Goal: Transaction & Acquisition: Purchase product/service

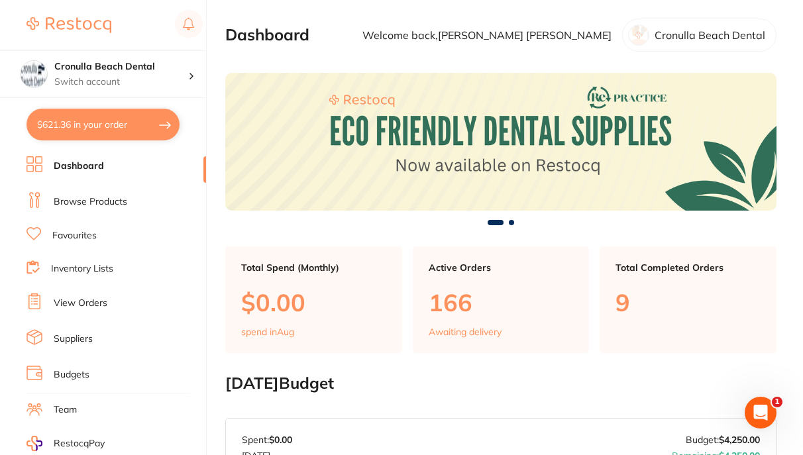
click at [124, 119] on button "$621.36 in your order" at bounding box center [102, 125] width 153 height 32
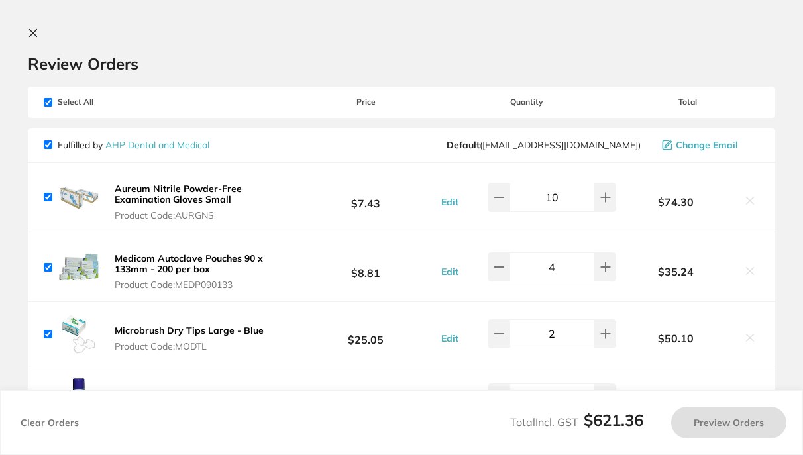
checkbox input "true"
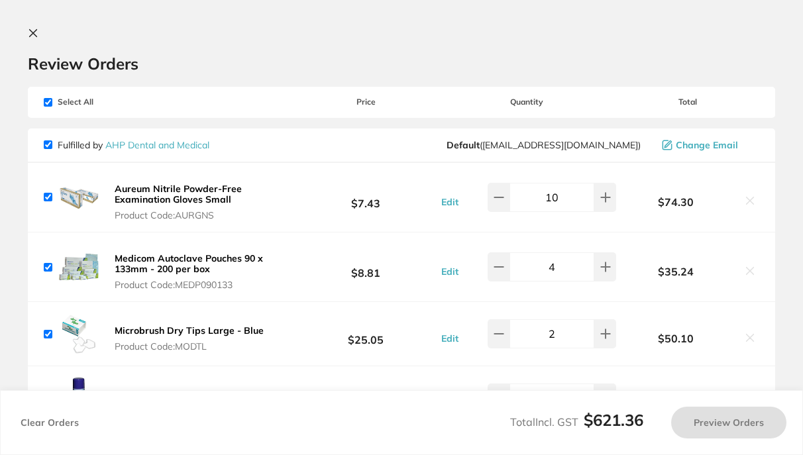
checkbox input "true"
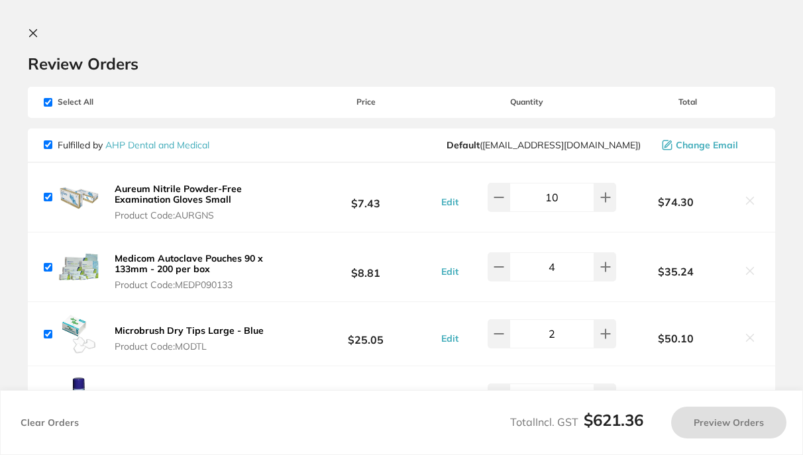
checkbox input "true"
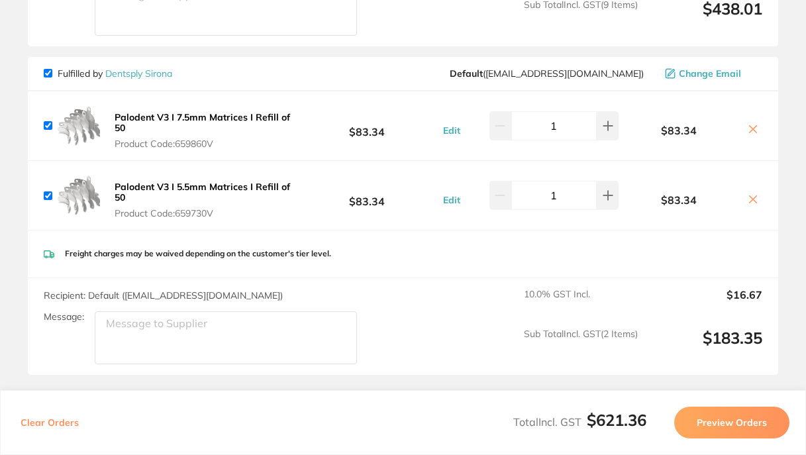
scroll to position [957, 0]
